Goal: Navigation & Orientation: Find specific page/section

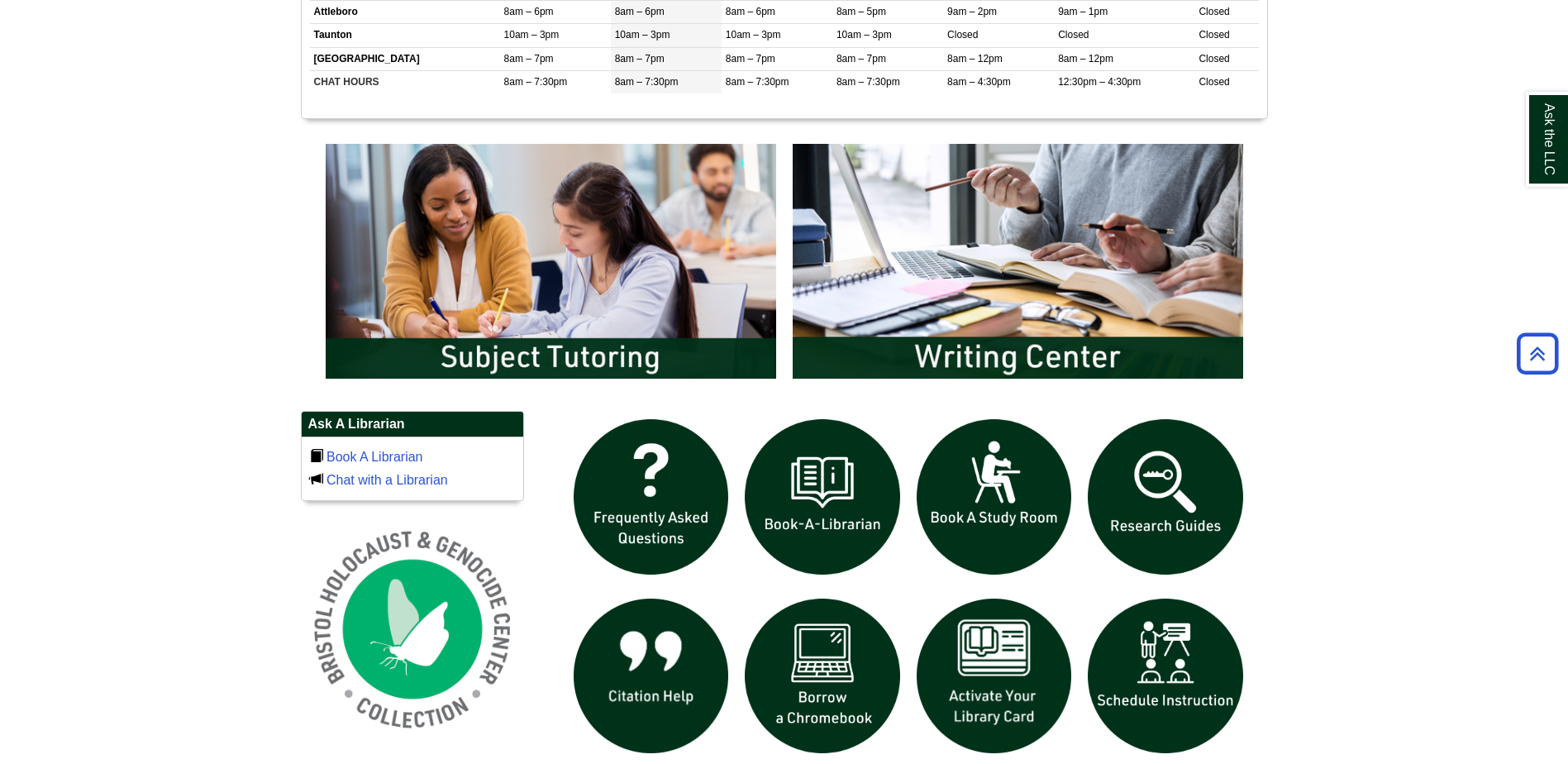
scroll to position [826, 0]
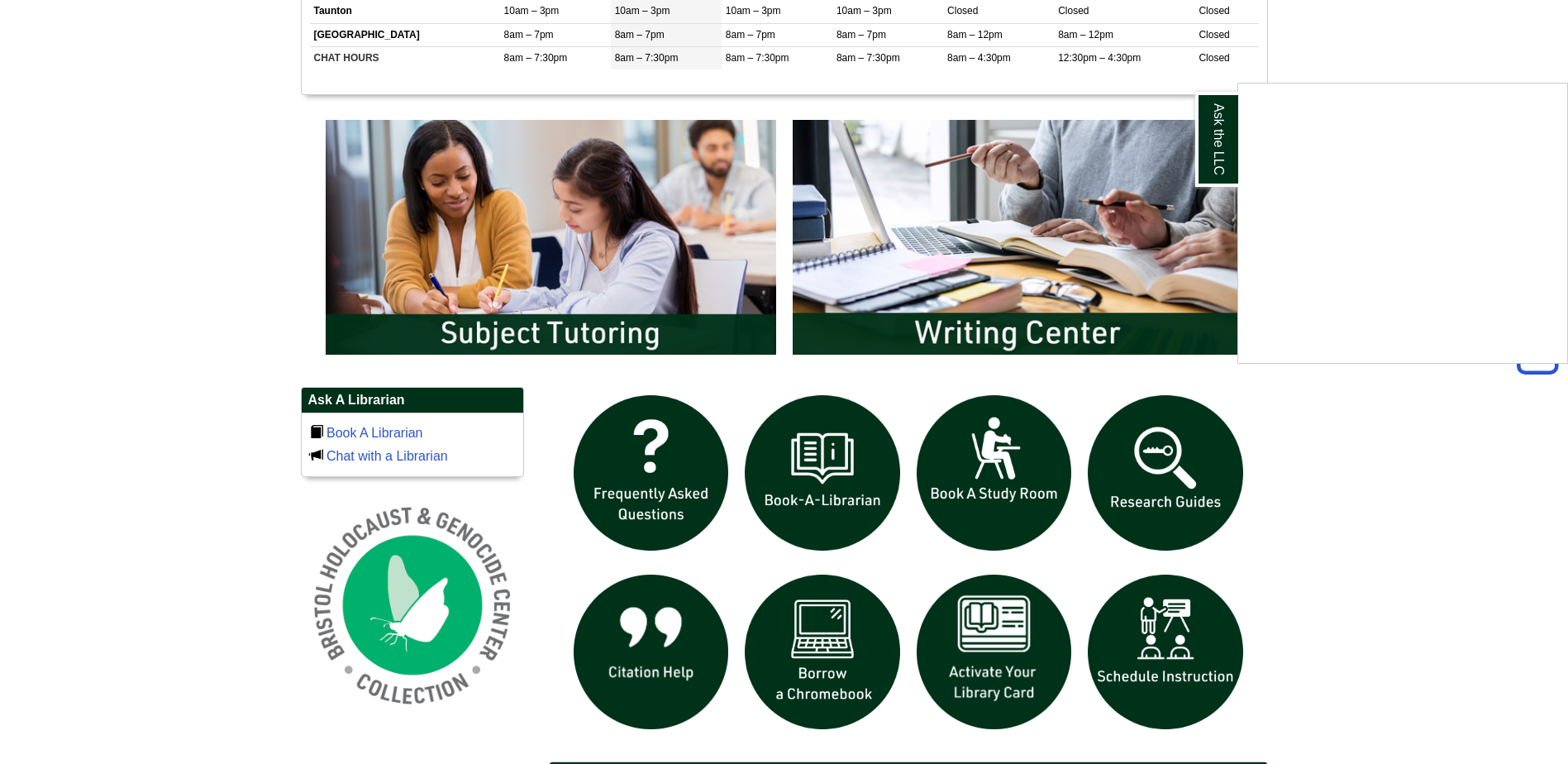
click at [1383, 498] on div "Ask the LLC" at bounding box center [784, 382] width 1568 height 764
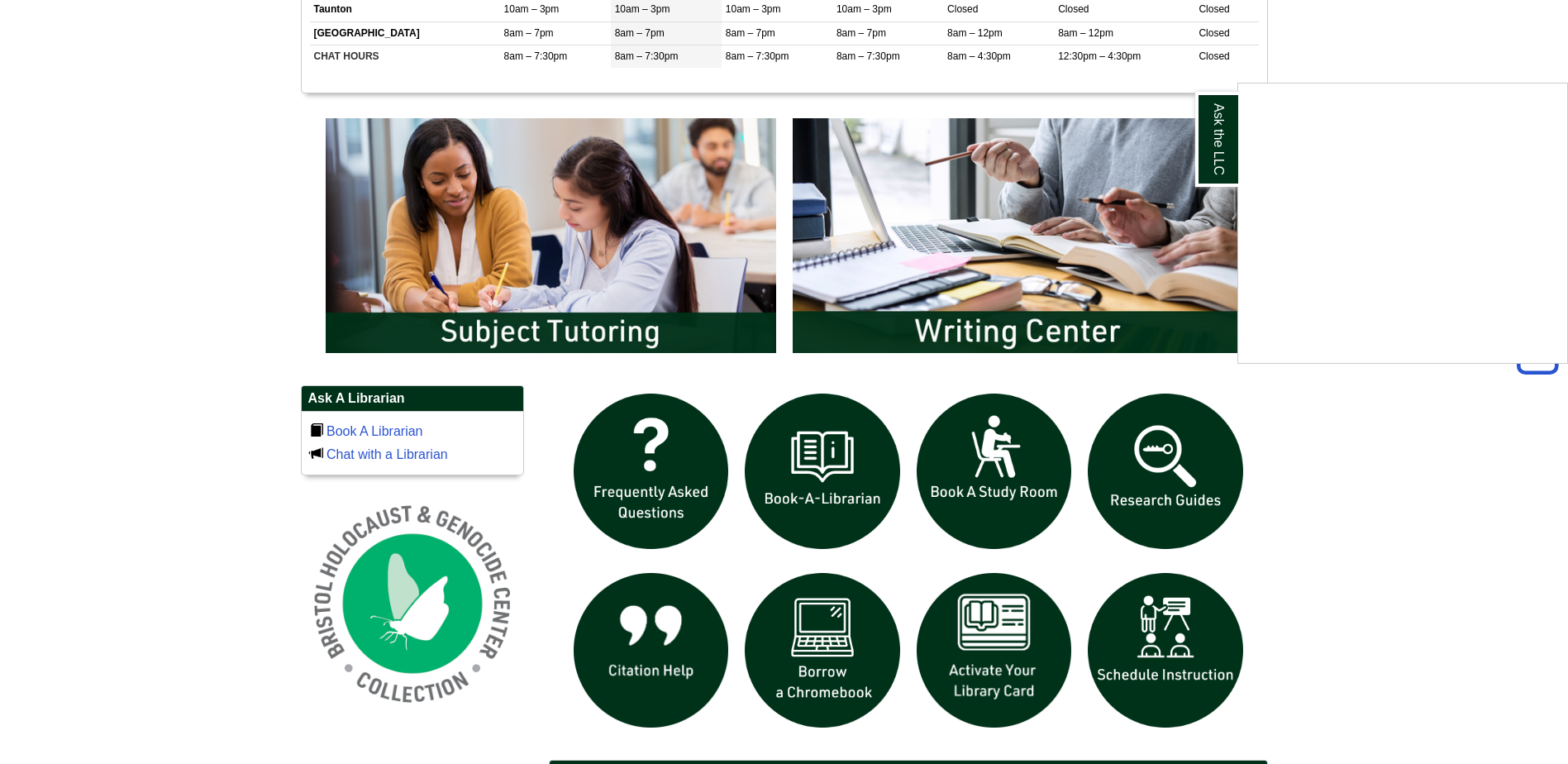
scroll to position [935, 0]
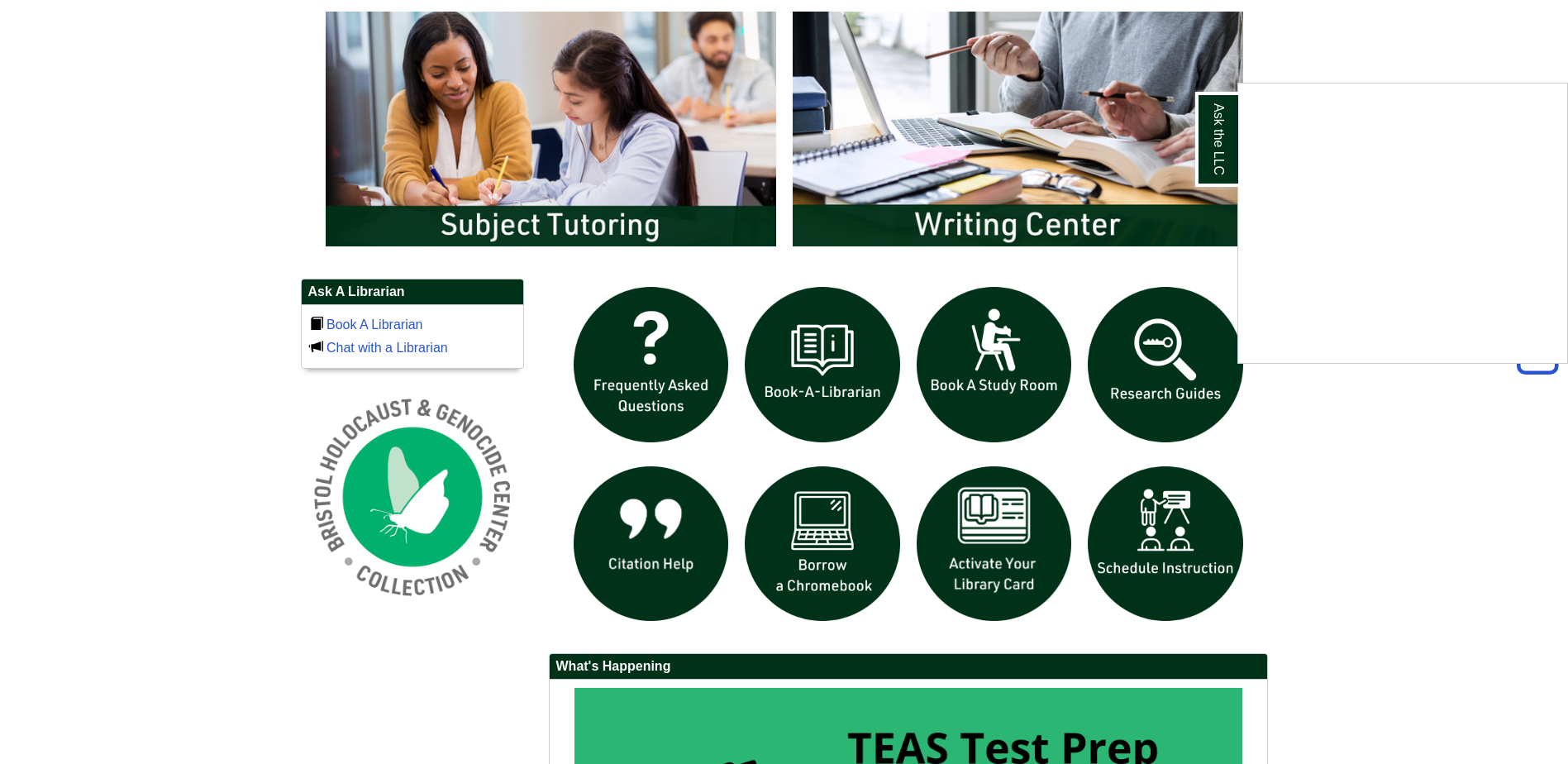
click at [1397, 502] on div "Ask the LLC" at bounding box center [784, 382] width 1568 height 764
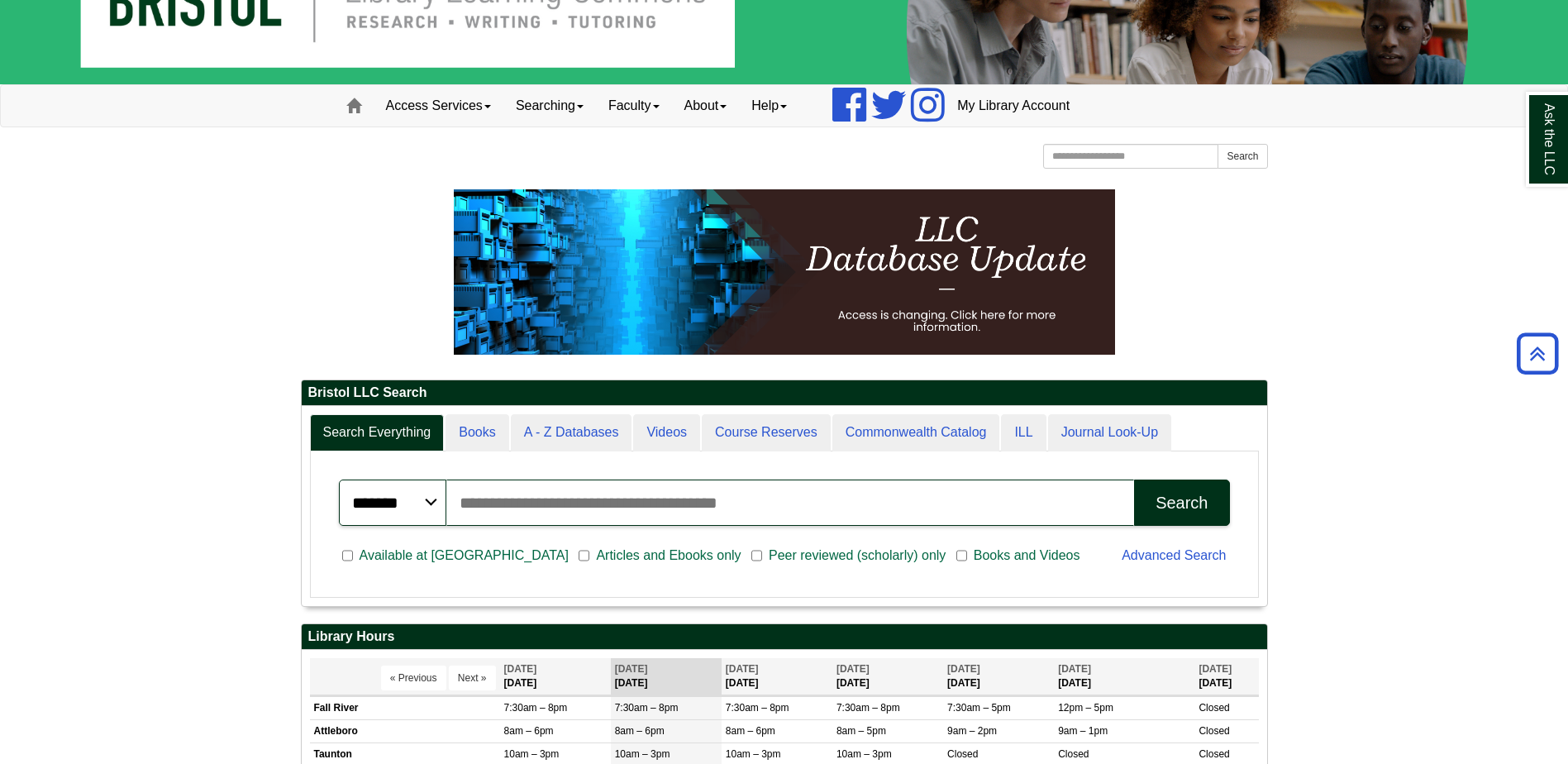
scroll to position [83, 0]
